Goal: Task Accomplishment & Management: Manage account settings

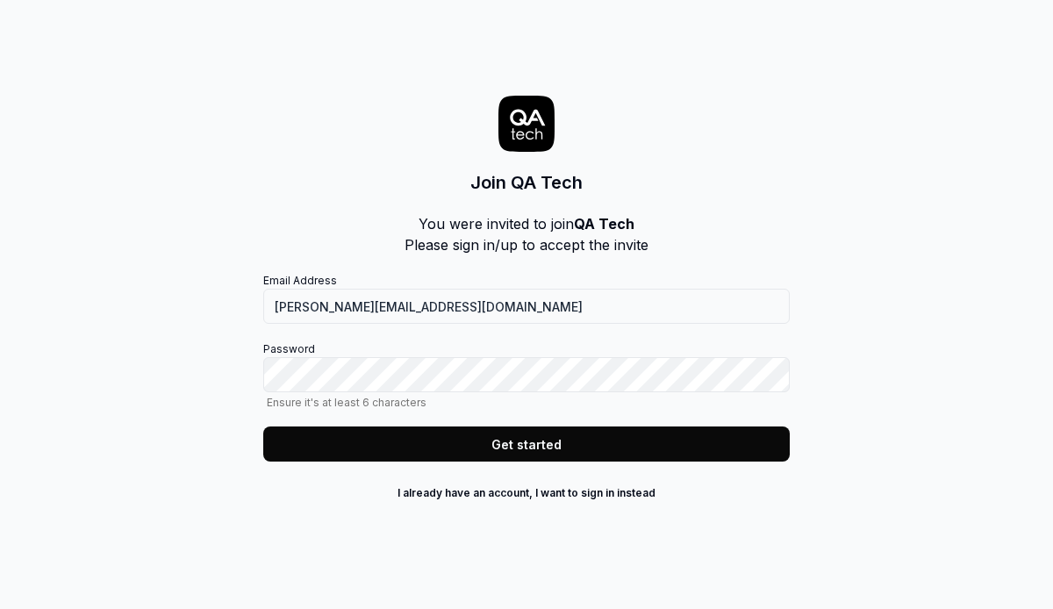
click at [569, 438] on button "Get started" at bounding box center [526, 443] width 526 height 35
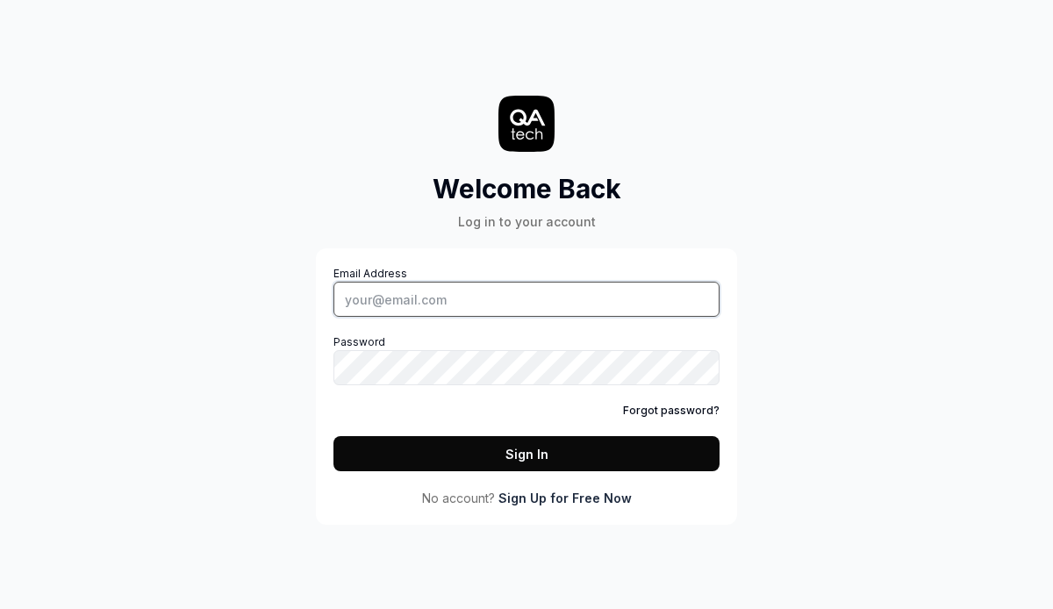
click at [458, 288] on input "Email Address" at bounding box center [526, 299] width 386 height 35
type input "[PERSON_NAME][EMAIL_ADDRESS][DOMAIN_NAME]"
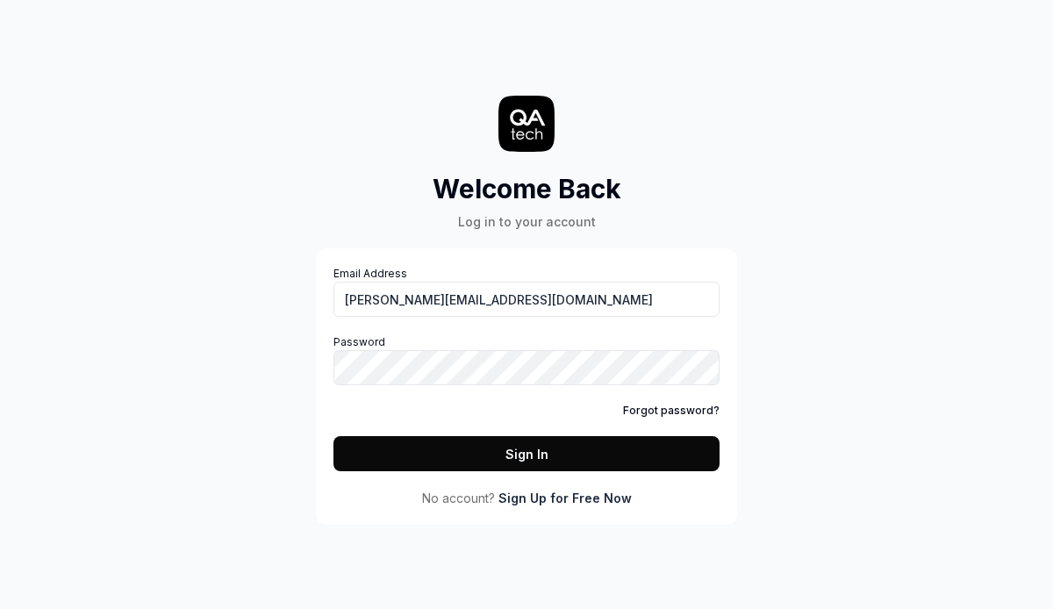
click at [480, 388] on div "Email Address fredrik.mellander@qa.tech Password Forgot password? Sign In" at bounding box center [526, 368] width 386 height 205
click at [666, 347] on label "Password" at bounding box center [526, 359] width 386 height 51
click at [0, 608] on com-1password-button at bounding box center [0, 609] width 0 height 0
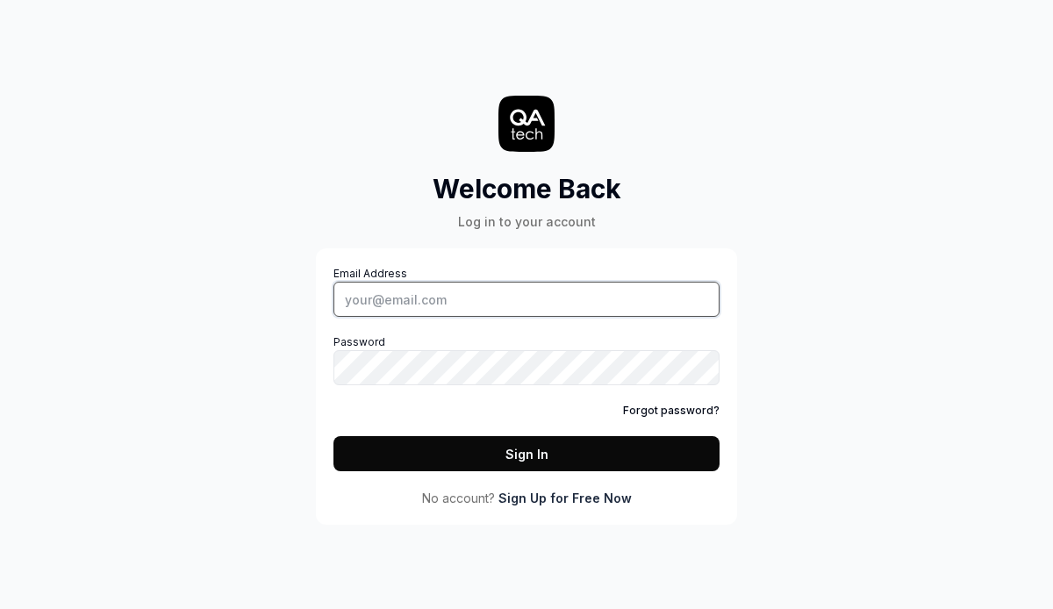
click at [456, 307] on input "Email Address" at bounding box center [526, 299] width 386 height 35
type input "[PERSON_NAME][EMAIL_ADDRESS][DOMAIN_NAME]"
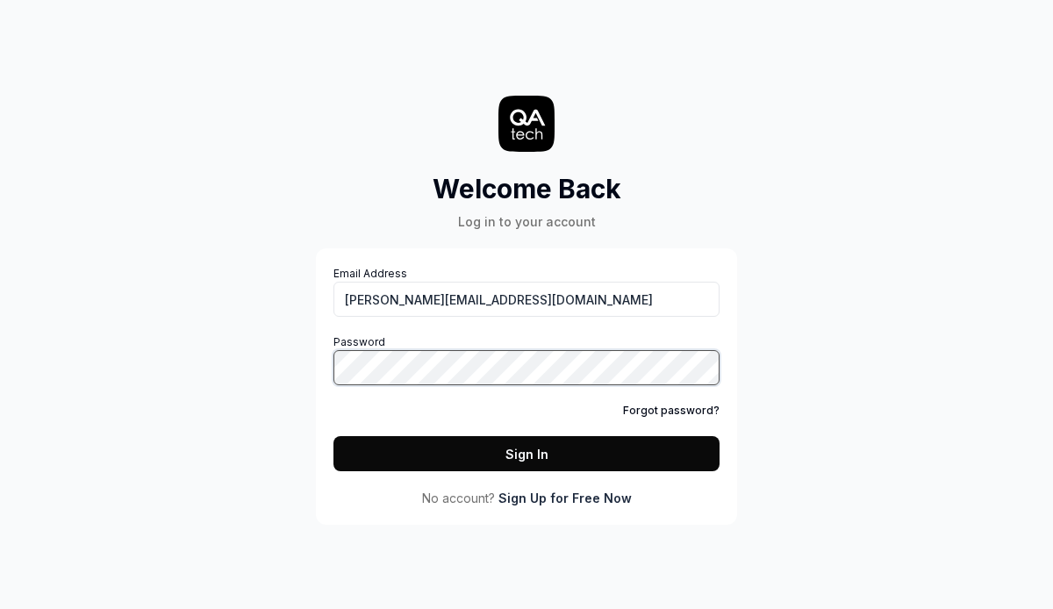
click at [0, 608] on com-1password-button at bounding box center [0, 609] width 0 height 0
click at [446, 444] on button "Sign In" at bounding box center [526, 453] width 386 height 35
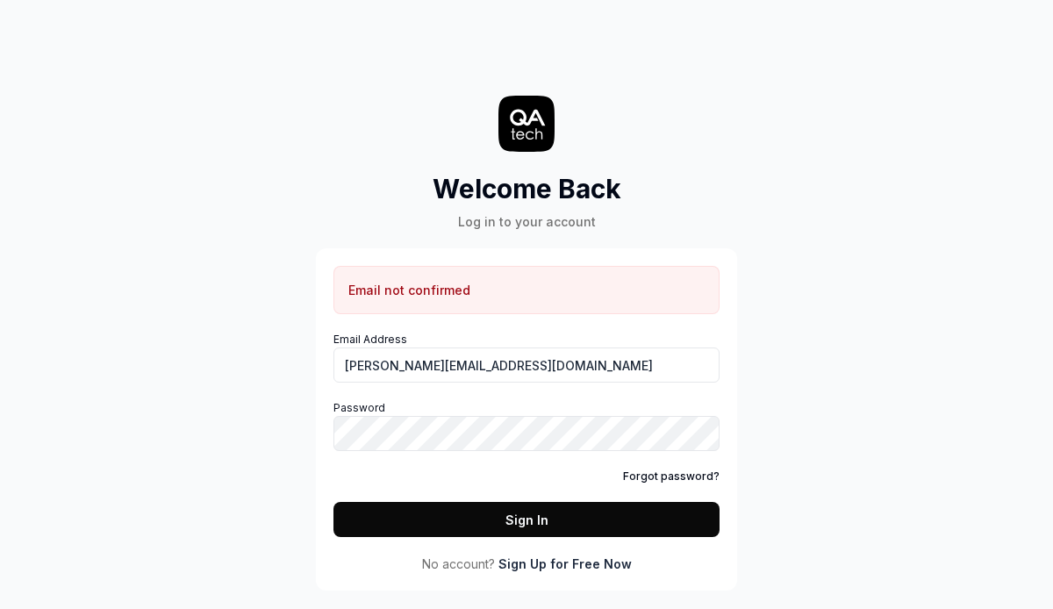
click at [568, 562] on link "Sign Up for Free Now" at bounding box center [564, 564] width 133 height 18
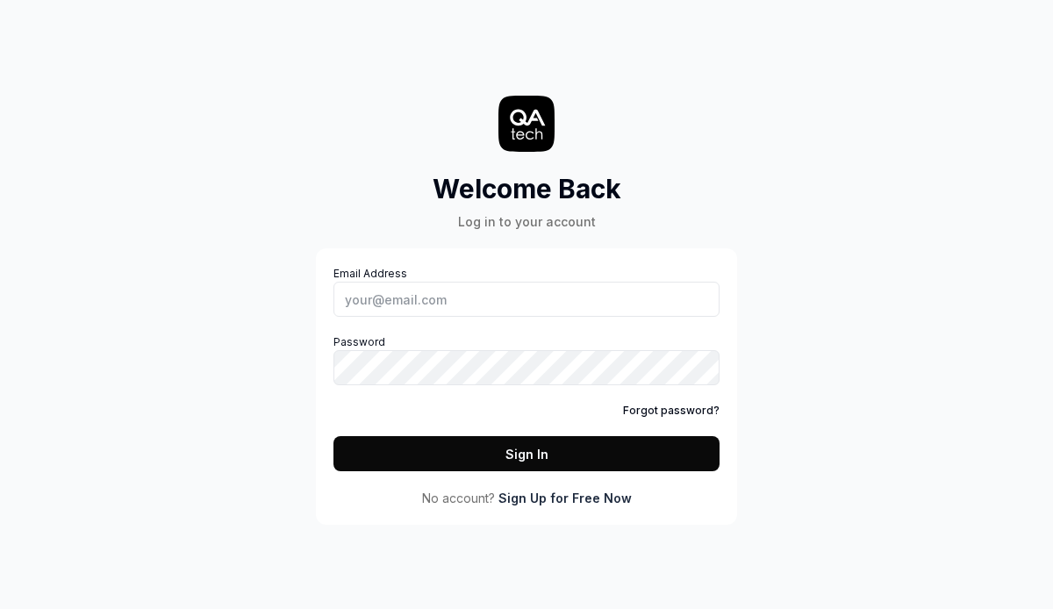
click at [671, 402] on div "Email Address Password Forgot password? Sign In" at bounding box center [526, 368] width 386 height 205
click at [676, 411] on link "Forgot password?" at bounding box center [671, 411] width 97 height 16
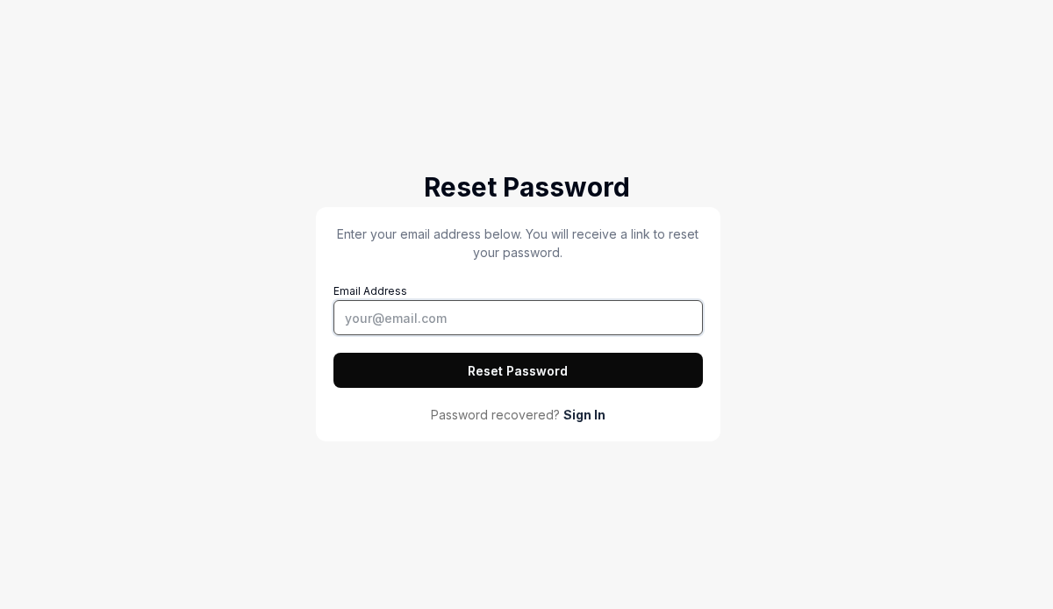
click at [443, 332] on input "Email Address" at bounding box center [517, 317] width 369 height 35
type input "[PERSON_NAME][EMAIL_ADDRESS][DOMAIN_NAME]"
click at [333, 353] on button "Reset Password" at bounding box center [517, 370] width 369 height 35
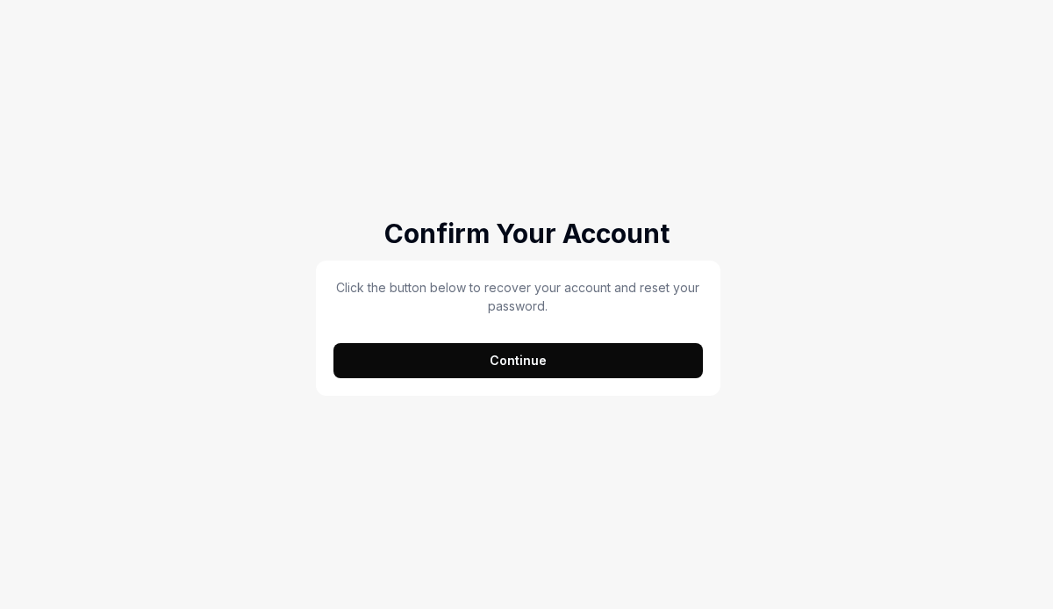
click at [529, 357] on button "Continue" at bounding box center [517, 360] width 369 height 35
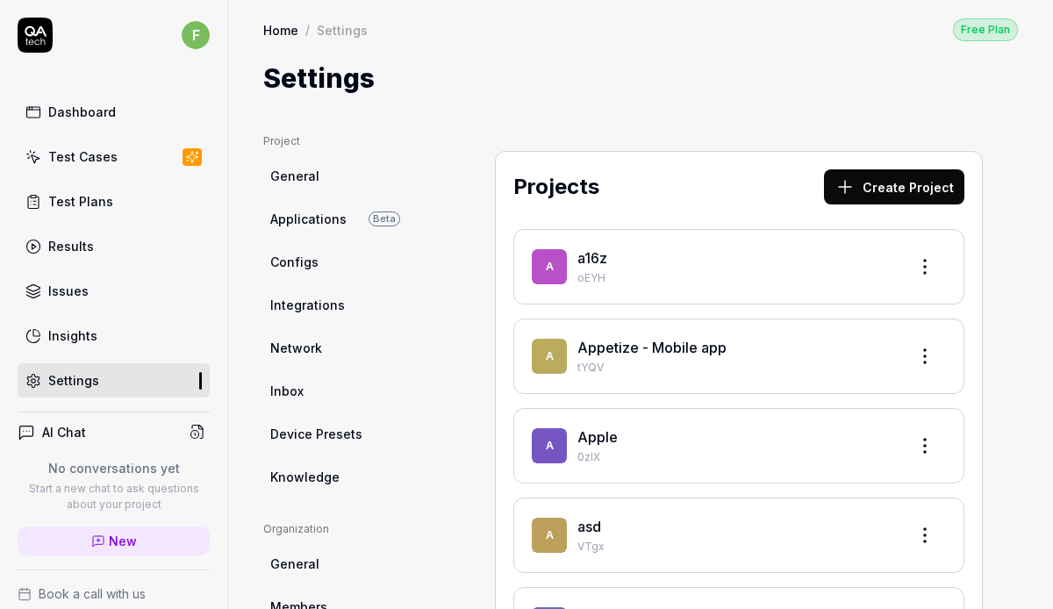
click at [26, 29] on icon at bounding box center [36, 31] width 22 height 11
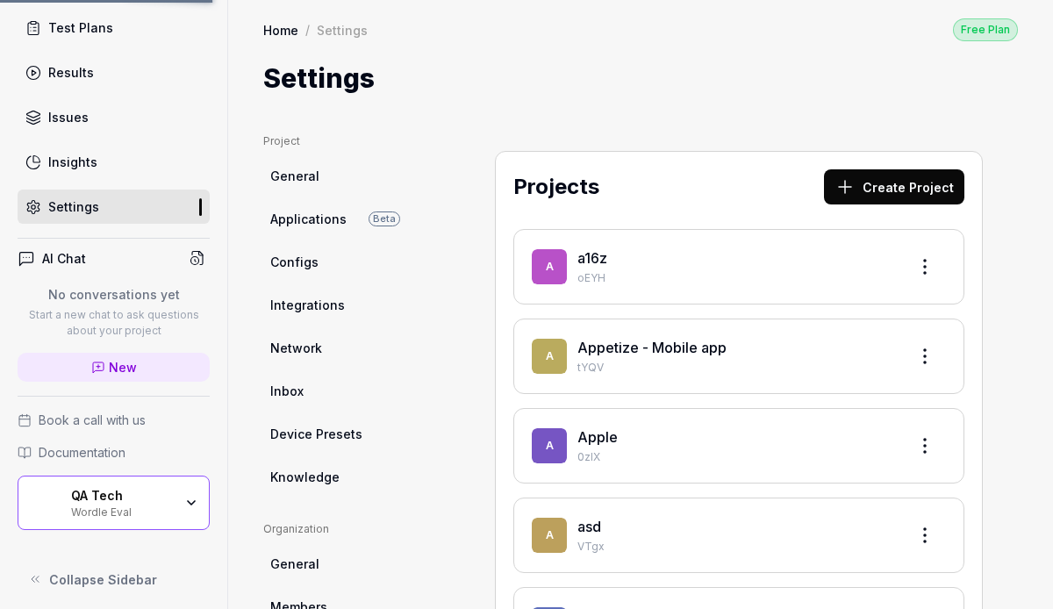
scroll to position [180, 0]
